Goal: Transaction & Acquisition: Purchase product/service

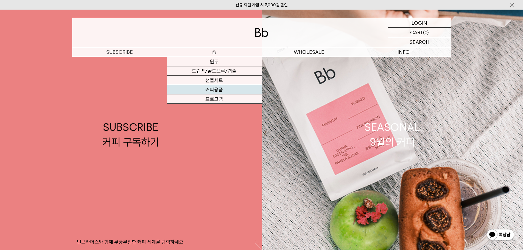
click at [218, 85] on link "커피용품" at bounding box center [214, 89] width 95 height 9
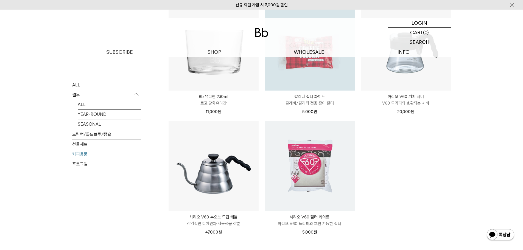
scroll to position [27, 0]
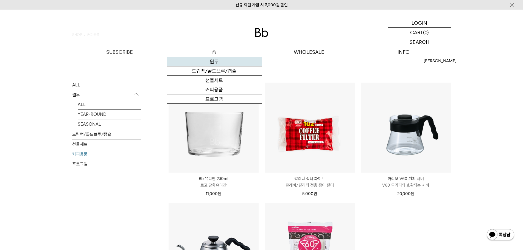
click at [211, 64] on link "원두" at bounding box center [214, 61] width 95 height 9
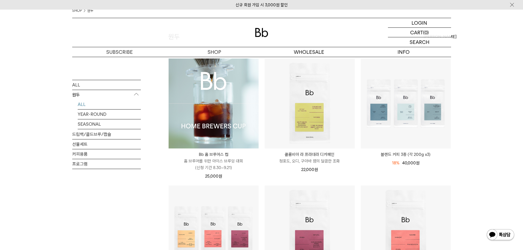
scroll to position [55, 0]
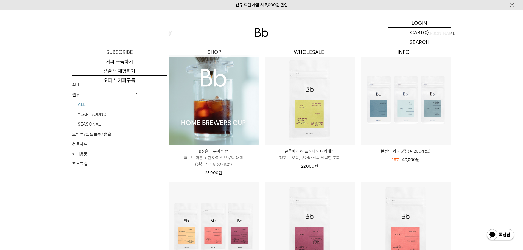
click at [213, 92] on img at bounding box center [213, 100] width 90 height 90
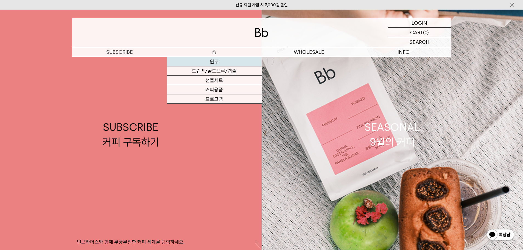
click at [211, 61] on link "원두" at bounding box center [214, 61] width 95 height 9
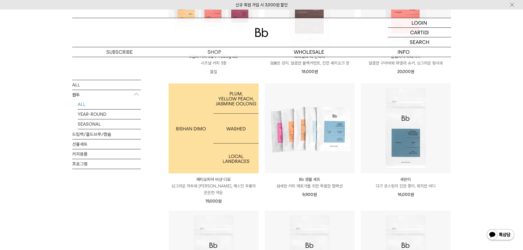
scroll to position [247, 0]
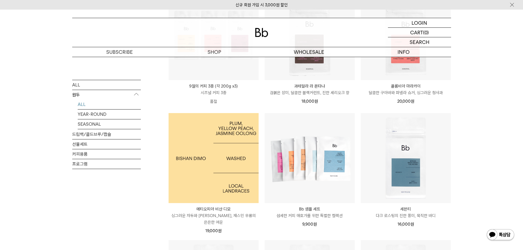
click at [230, 168] on img at bounding box center [213, 158] width 90 height 90
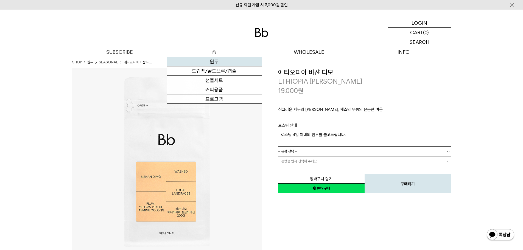
click at [215, 63] on link "원두" at bounding box center [214, 61] width 95 height 9
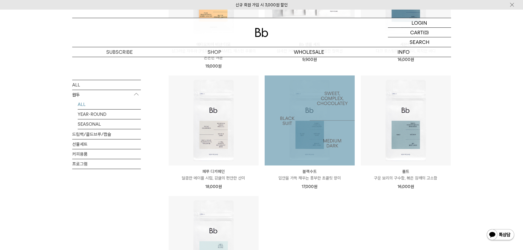
scroll to position [466, 0]
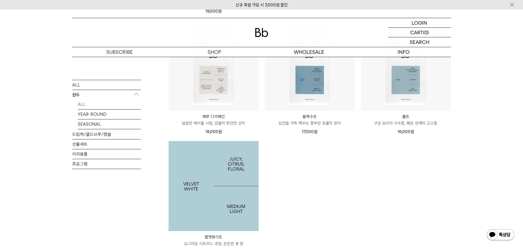
click at [228, 183] on img at bounding box center [213, 186] width 90 height 90
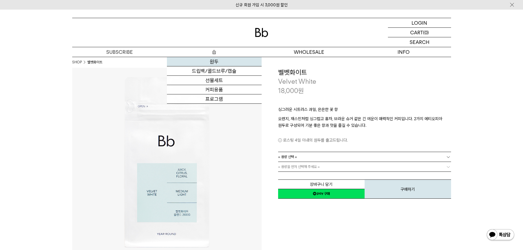
click at [214, 60] on link "원두" at bounding box center [214, 61] width 95 height 9
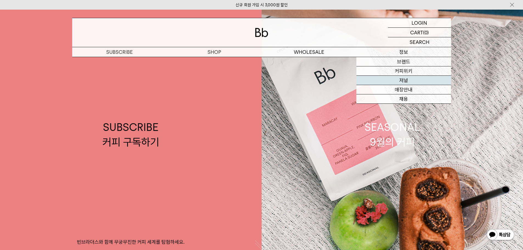
click at [408, 83] on link "저널" at bounding box center [403, 80] width 95 height 9
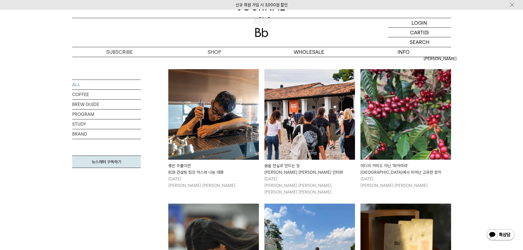
scroll to position [82, 0]
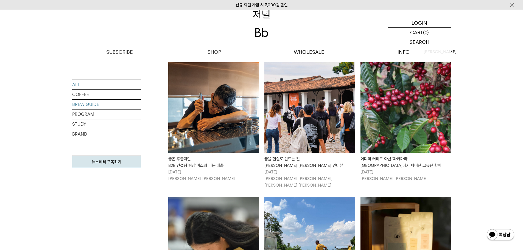
click at [87, 101] on link "BREW GUIDE" at bounding box center [106, 105] width 69 height 10
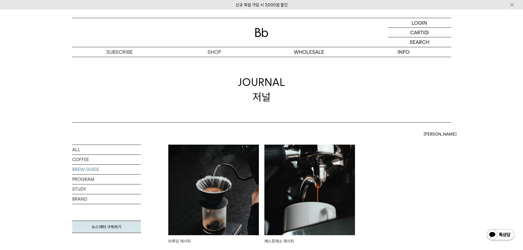
click at [209, 160] on img at bounding box center [213, 190] width 91 height 91
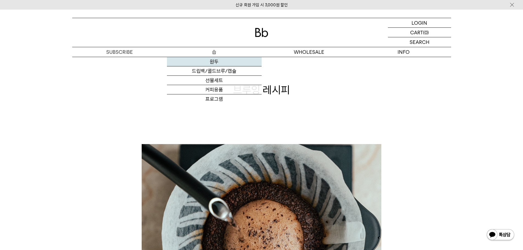
click at [210, 59] on link "원두" at bounding box center [214, 61] width 95 height 9
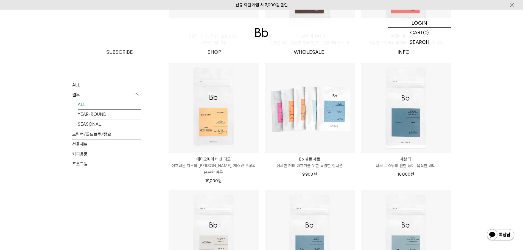
scroll to position [302, 0]
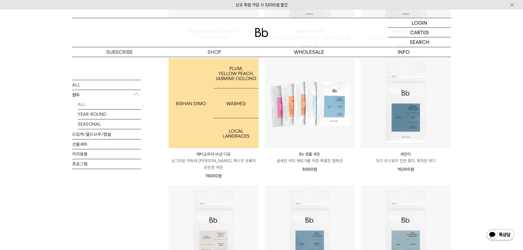
click at [220, 107] on img at bounding box center [213, 103] width 90 height 90
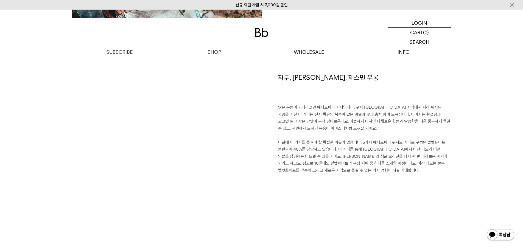
scroll to position [329, 0]
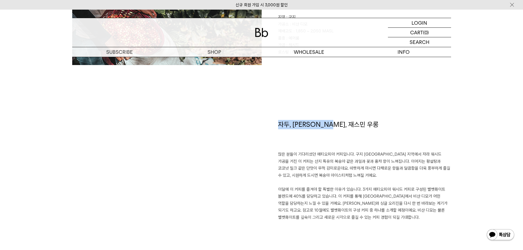
drag, startPoint x: 280, startPoint y: 123, endPoint x: 340, endPoint y: 123, distance: 59.5
click at [340, 123] on h1 "자두, [PERSON_NAME], 재스민 우롱" at bounding box center [364, 135] width 173 height 31
copy h1 "자두, [PERSON_NAME], 재스민 우롱"
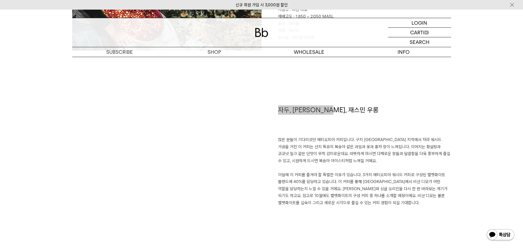
scroll to position [357, 0]
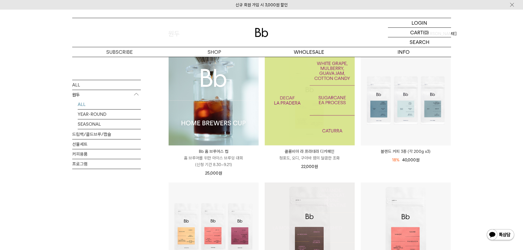
scroll to position [137, 0]
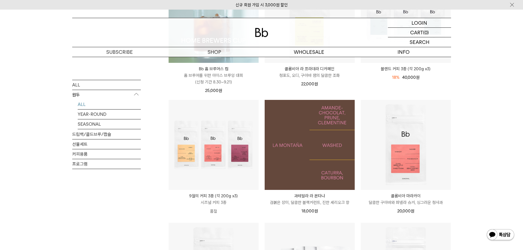
click at [322, 151] on img at bounding box center [309, 145] width 90 height 90
